Goal: Task Accomplishment & Management: Use online tool/utility

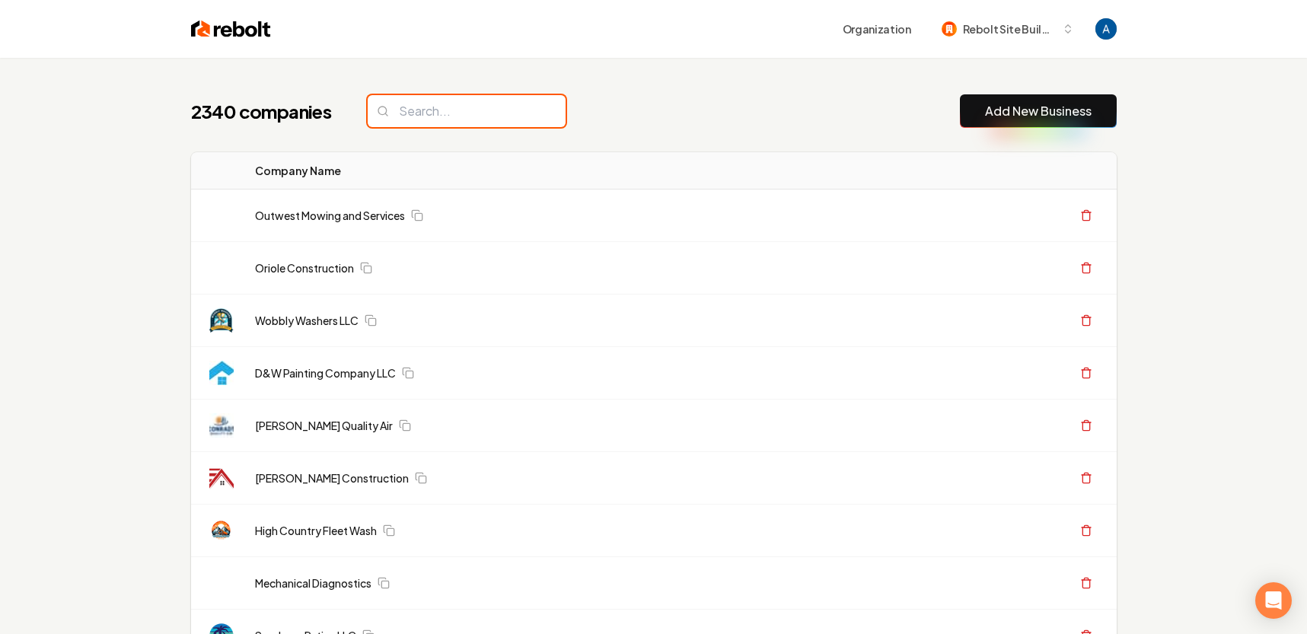
click at [458, 106] on input "search" at bounding box center [467, 111] width 198 height 32
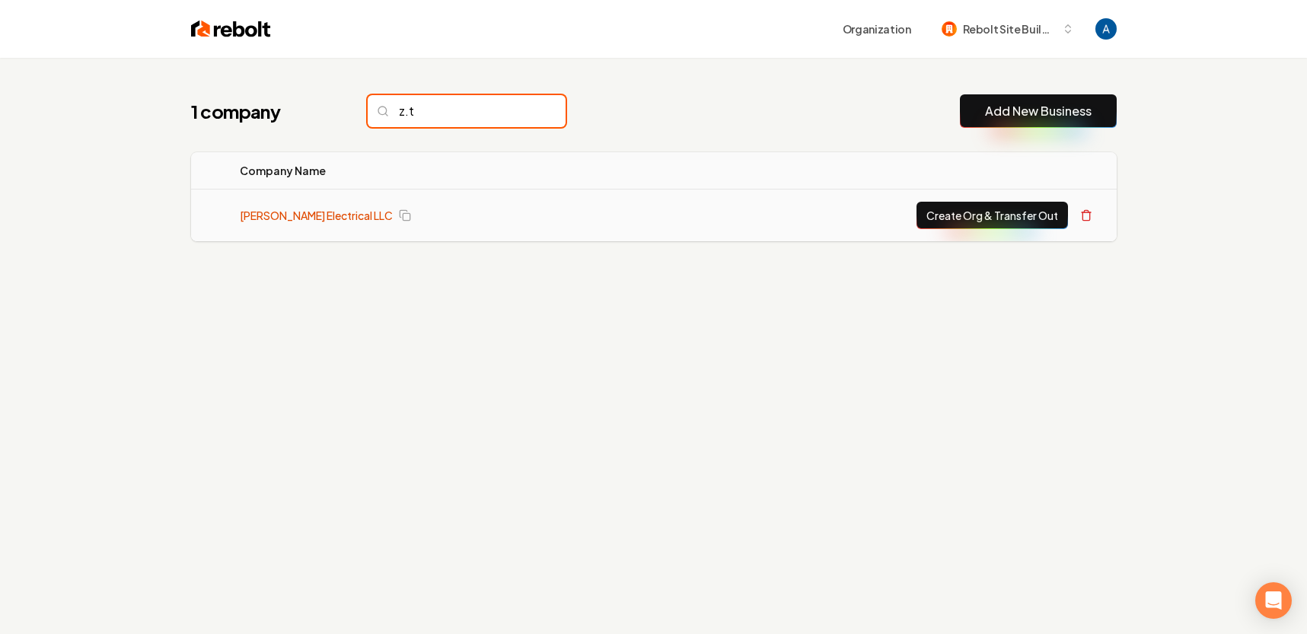
type input "z.t"
click at [325, 215] on link "[PERSON_NAME] Electrical LLC" at bounding box center [316, 215] width 153 height 15
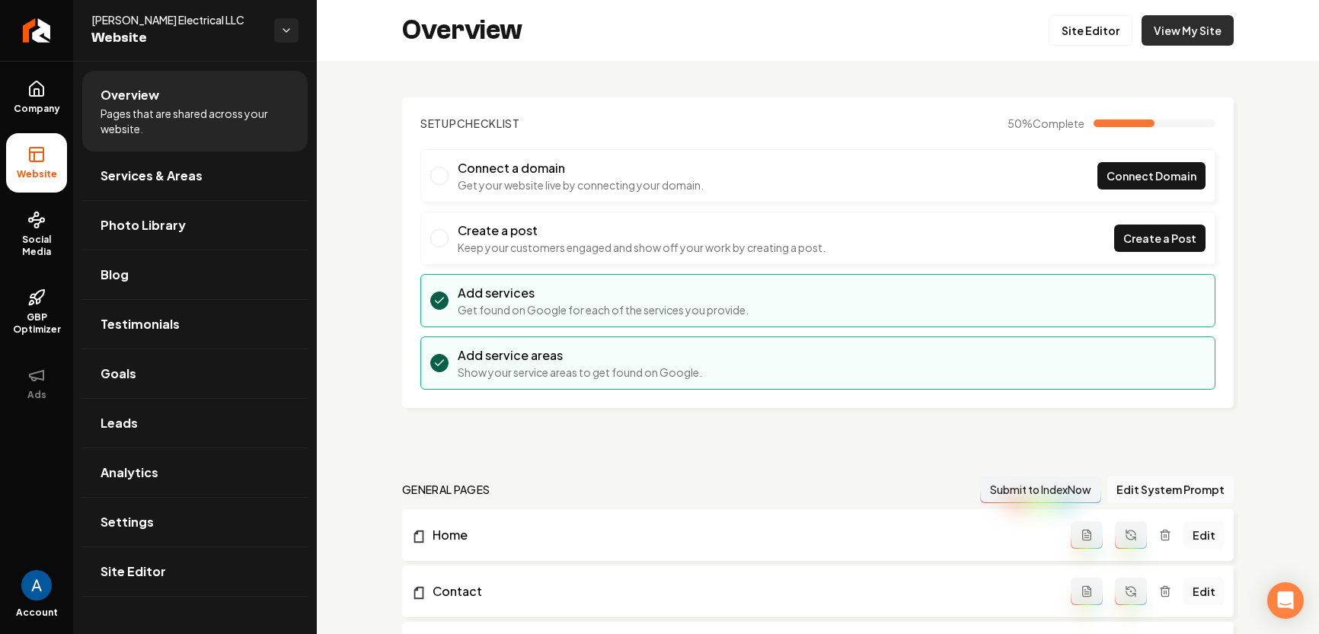
click at [1149, 36] on link "View My Site" at bounding box center [1187, 30] width 92 height 30
click at [146, 185] on link "Services & Areas" at bounding box center [194, 176] width 225 height 49
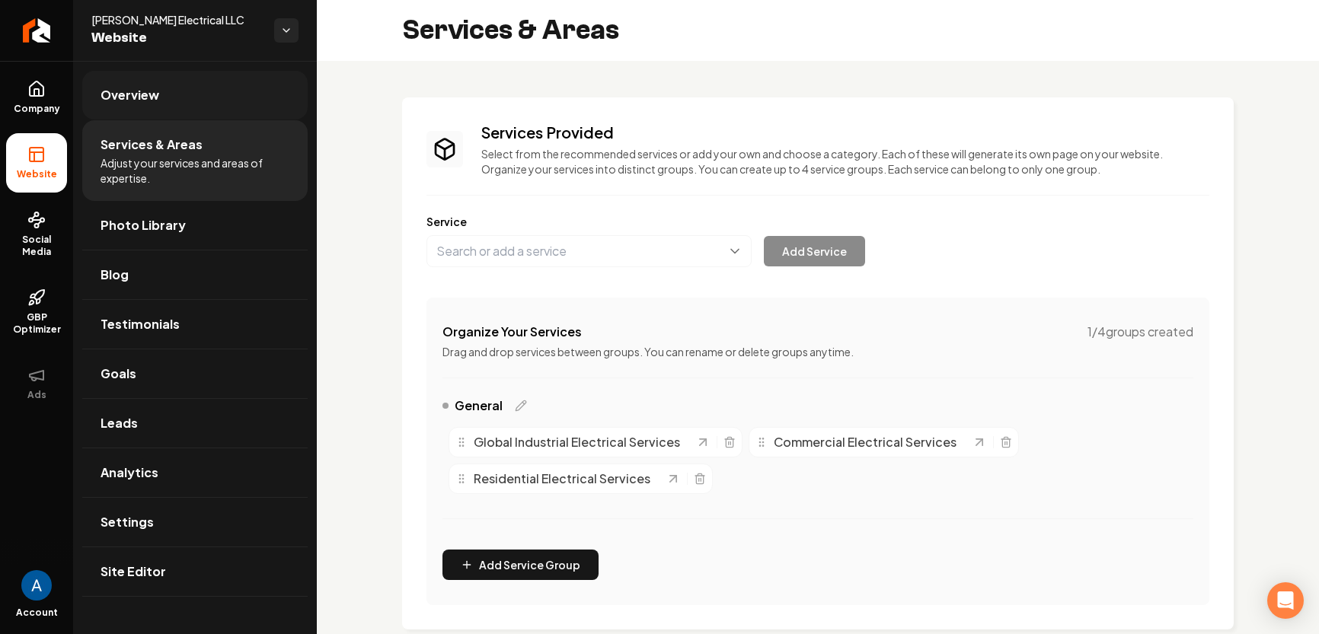
click at [149, 75] on link "Overview" at bounding box center [194, 95] width 225 height 49
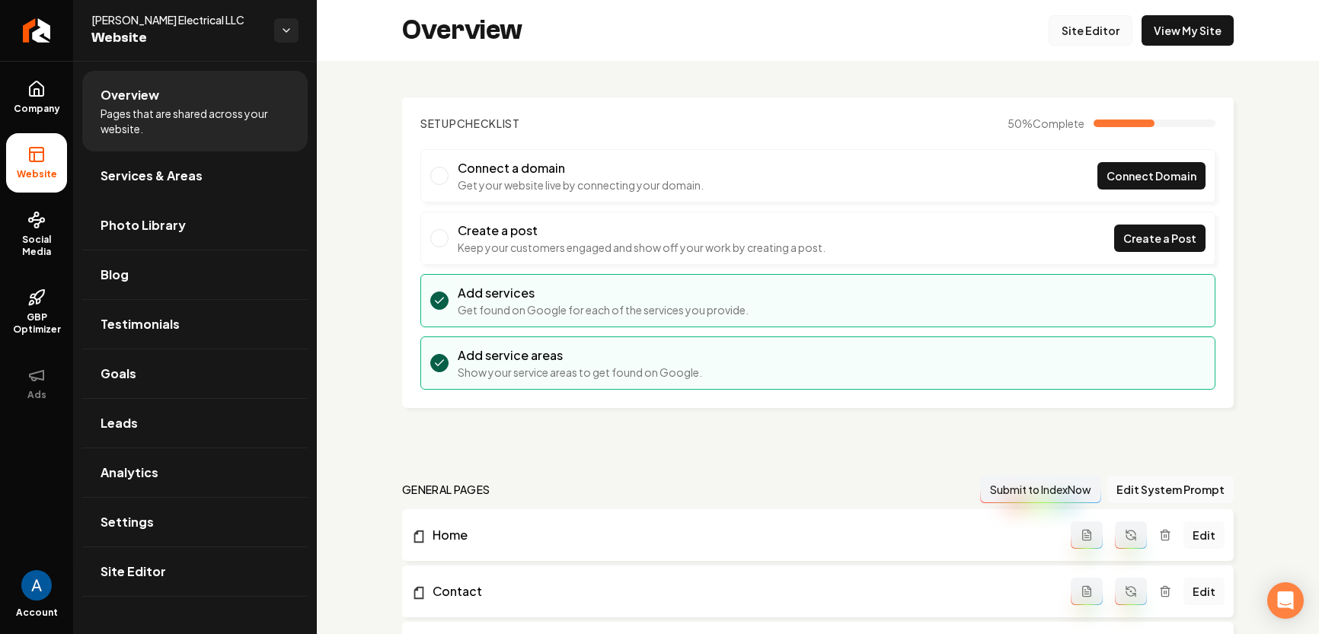
click at [1055, 26] on link "Site Editor" at bounding box center [1090, 30] width 84 height 30
